Goal: Check status: Check status

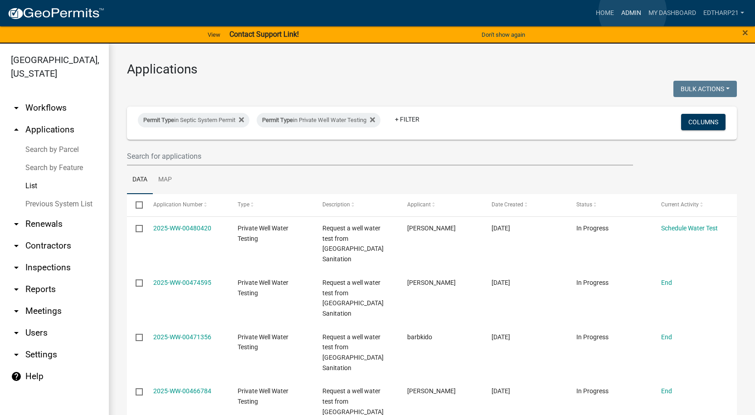
click at [633, 12] on link "Admin" at bounding box center [631, 13] width 27 height 17
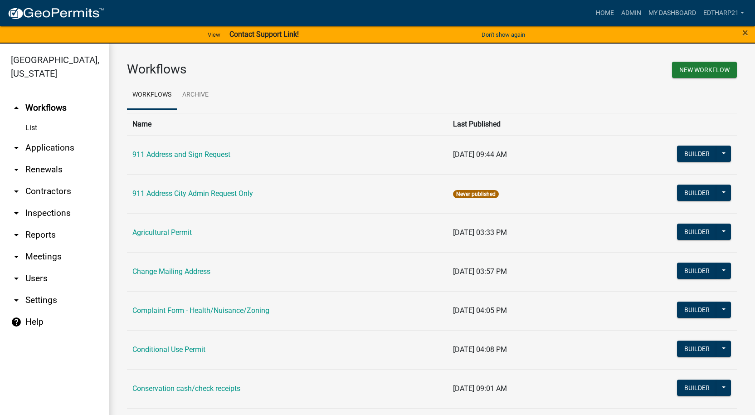
click at [72, 137] on link "arrow_drop_down Applications" at bounding box center [54, 148] width 109 height 22
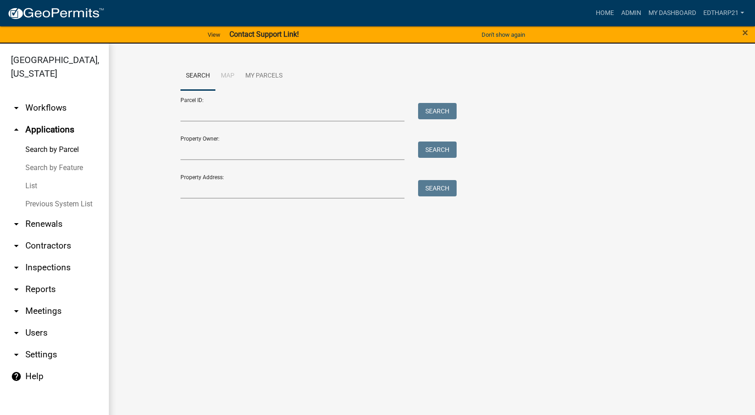
click at [31, 177] on link "List" at bounding box center [54, 186] width 109 height 18
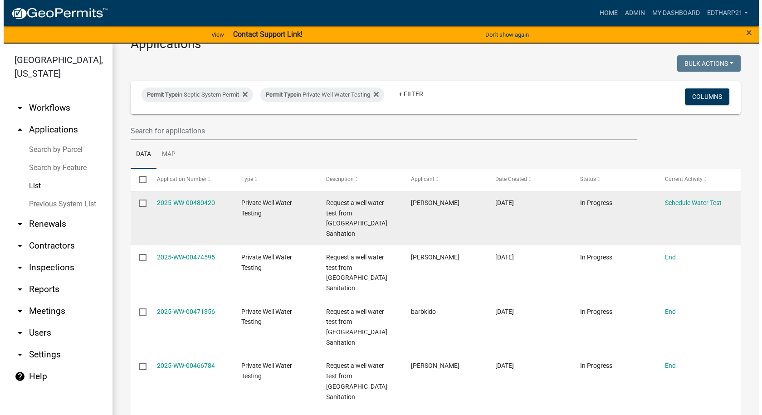
scroll to position [45, 0]
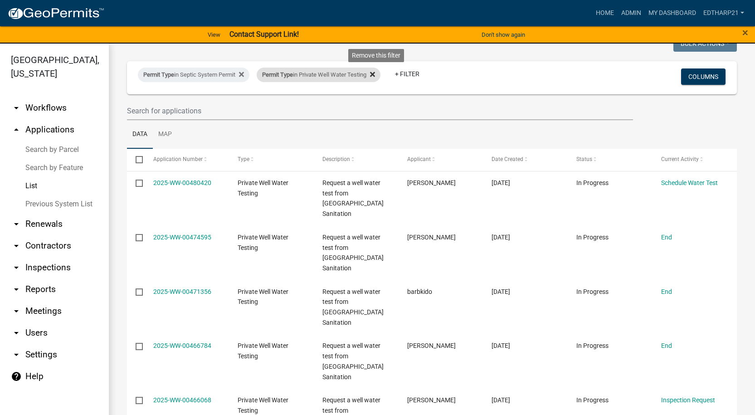
click at [375, 72] on icon at bounding box center [372, 74] width 5 height 7
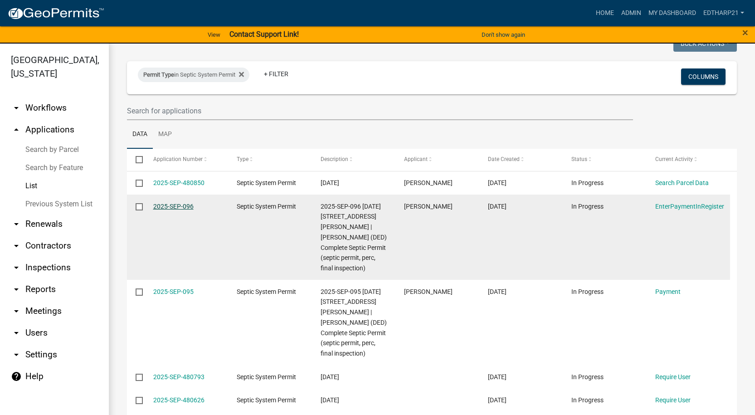
click at [171, 205] on link "2025-SEP-096" at bounding box center [173, 206] width 40 height 7
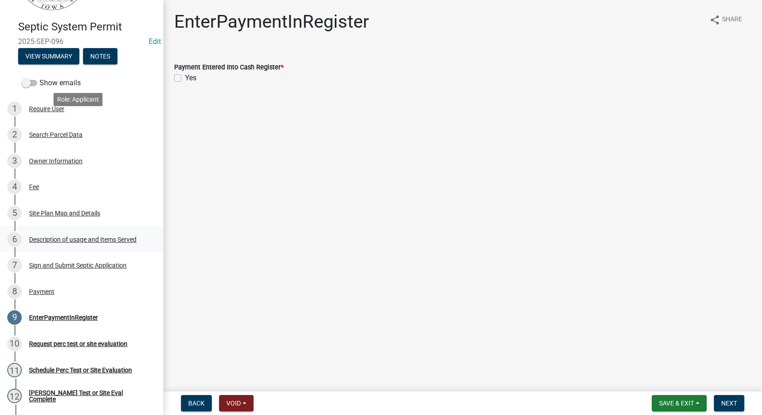
scroll to position [136, 0]
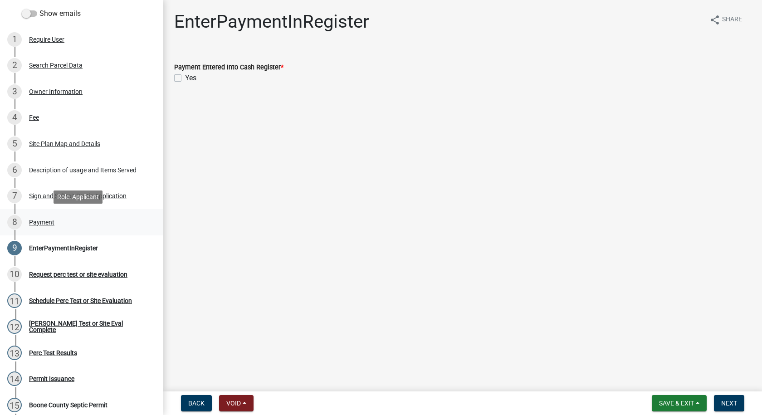
click at [48, 222] on div "Payment" at bounding box center [41, 222] width 25 height 6
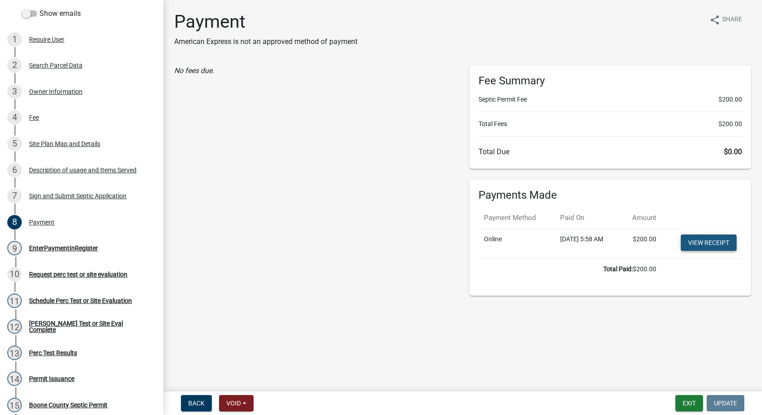
click at [704, 241] on link "View receipt" at bounding box center [709, 243] width 56 height 16
click at [76, 248] on div "EnterPaymentInRegister" at bounding box center [63, 248] width 69 height 6
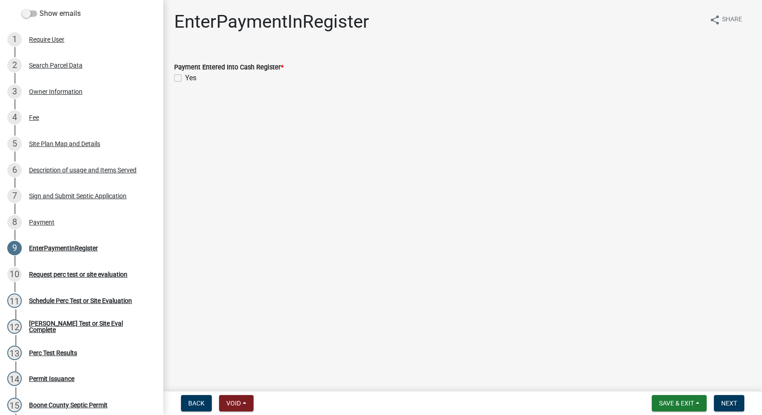
click at [185, 76] on label "Yes" at bounding box center [190, 78] width 11 height 11
click at [185, 76] on input "Yes" at bounding box center [188, 76] width 6 height 6
checkbox input "true"
click at [727, 400] on span "Next" at bounding box center [729, 403] width 16 height 7
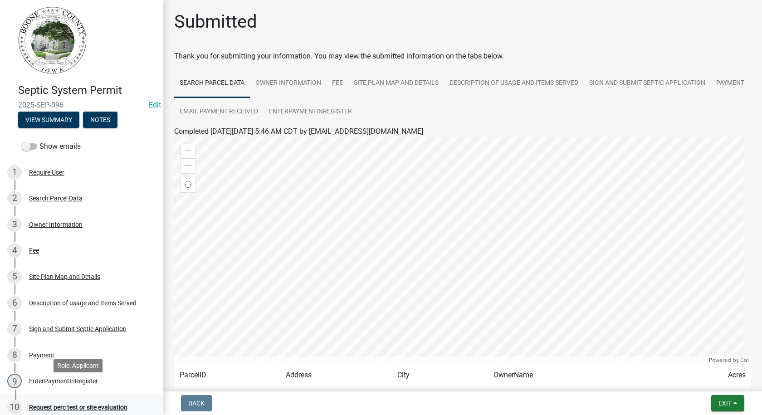
scroll to position [0, 0]
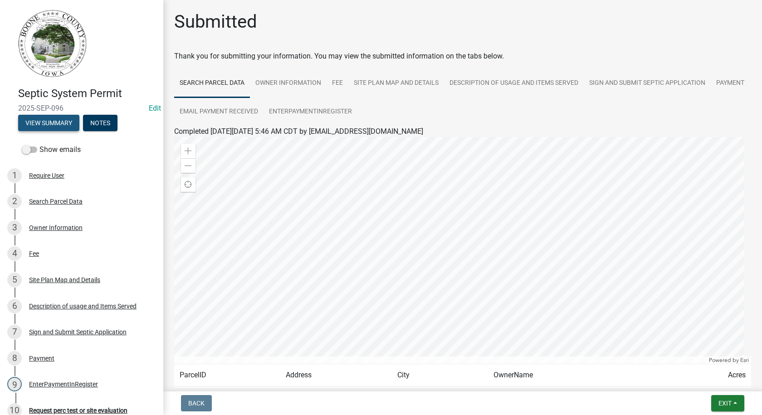
click at [68, 123] on button "View Summary" at bounding box center [48, 123] width 61 height 16
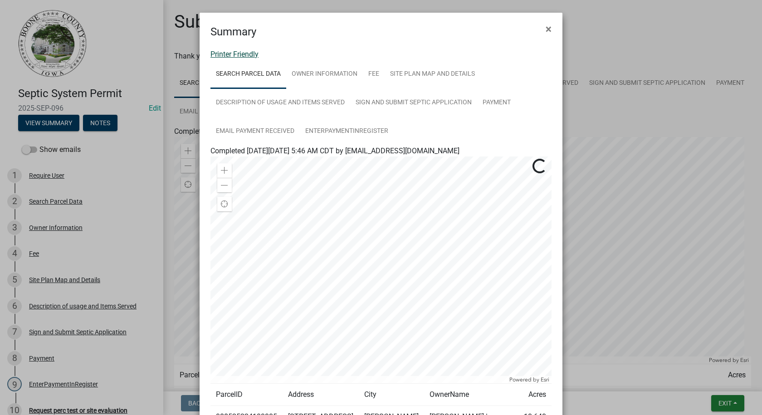
click at [219, 50] on link "Printer Friendly" at bounding box center [234, 54] width 48 height 9
click at [546, 30] on span "×" at bounding box center [549, 29] width 6 height 13
